Goal: Navigation & Orientation: Find specific page/section

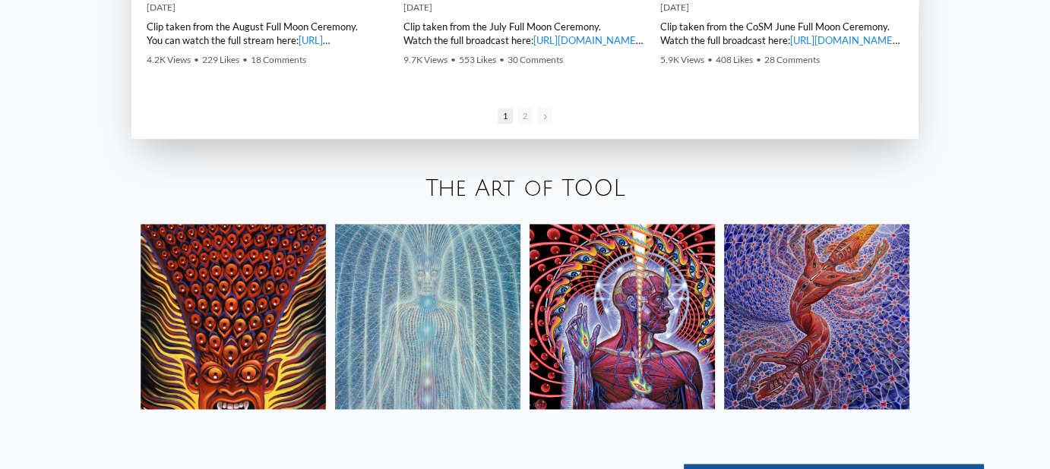
scroll to position [2355, 0]
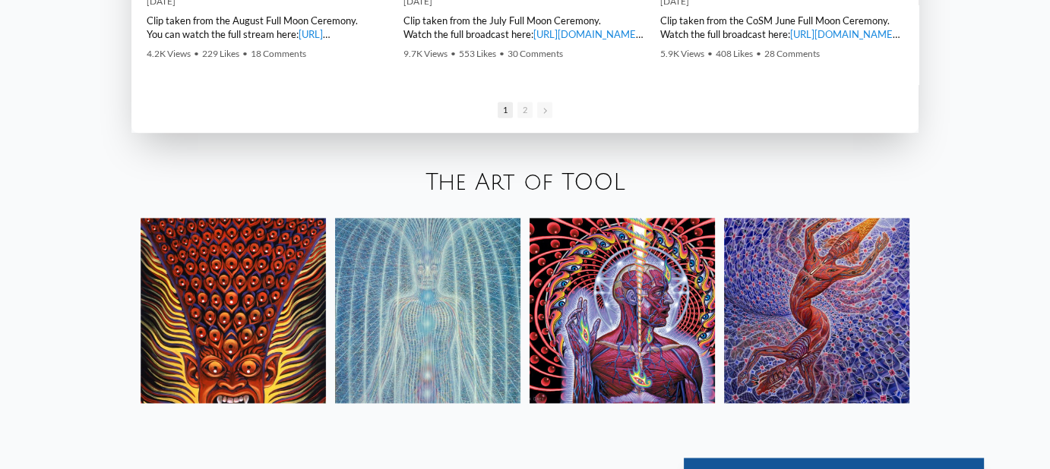
click at [399, 313] on img at bounding box center [427, 310] width 185 height 185
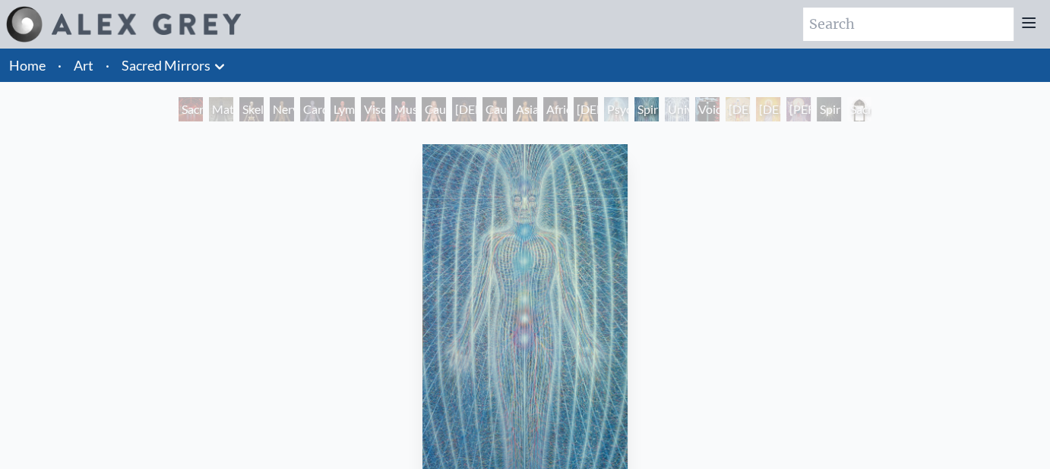
click at [32, 70] on link "Home" at bounding box center [27, 65] width 36 height 17
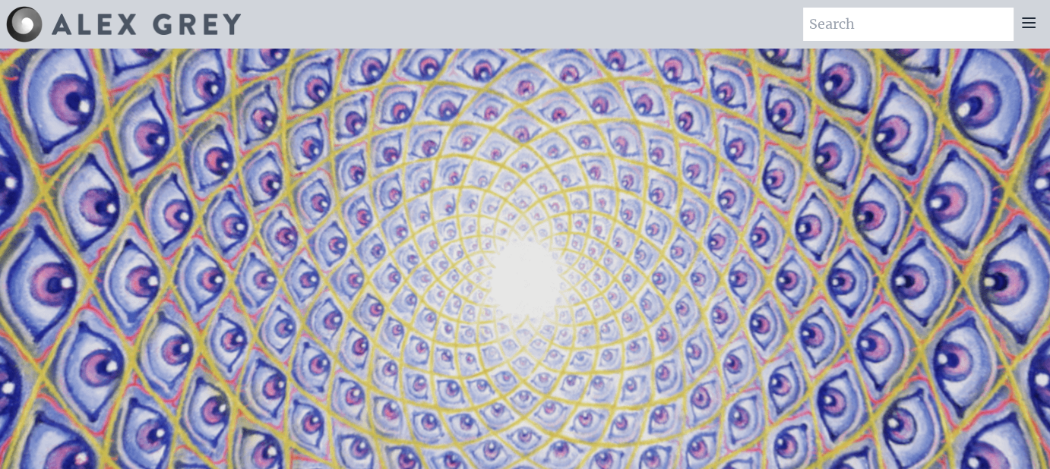
click at [1017, 28] on div at bounding box center [1028, 24] width 30 height 33
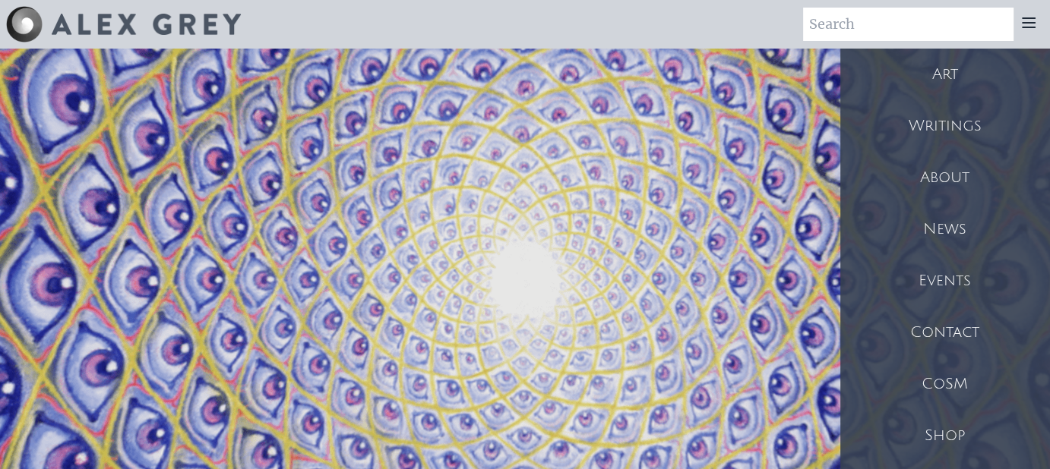
click at [1022, 27] on icon at bounding box center [1028, 22] width 12 height 9
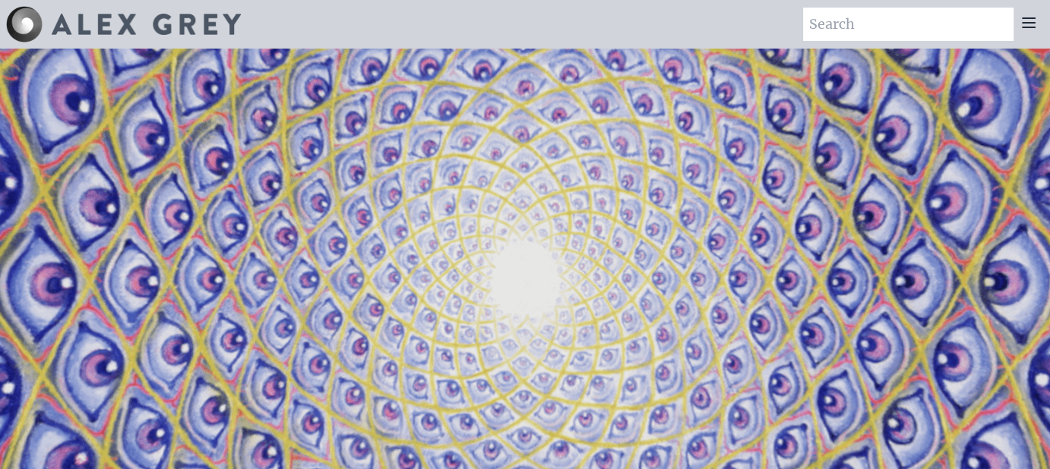
click at [1022, 27] on icon at bounding box center [1028, 22] width 12 height 9
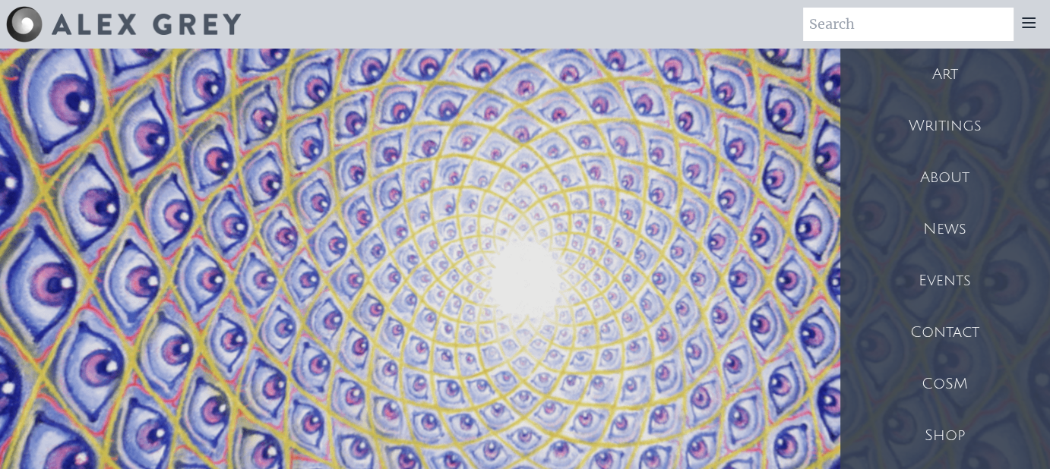
click at [938, 434] on div "Shop" at bounding box center [945, 436] width 210 height 52
